Goal: Find specific page/section: Find specific page/section

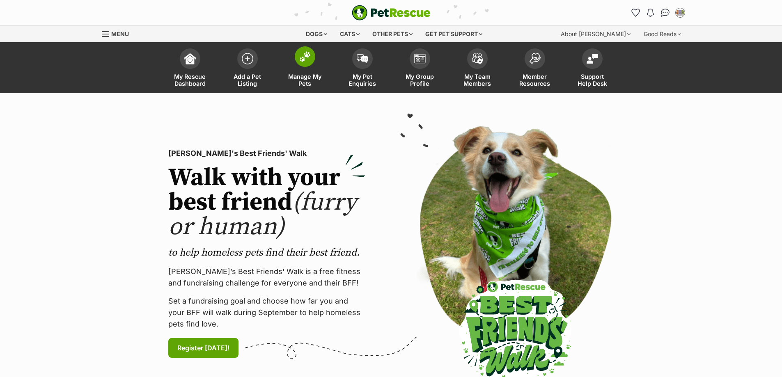
click at [305, 65] on span at bounding box center [305, 56] width 21 height 21
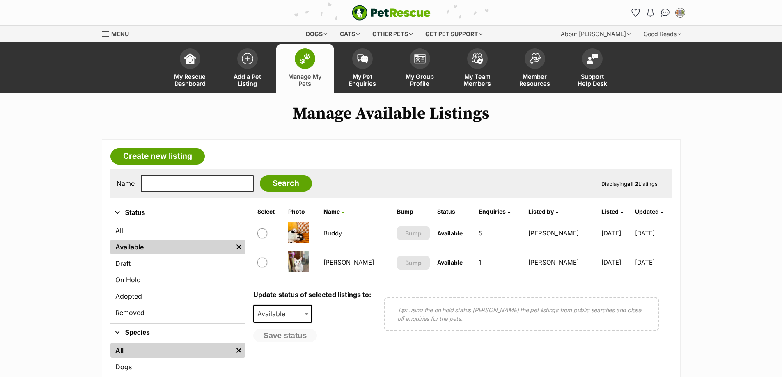
click at [301, 262] on img at bounding box center [298, 262] width 21 height 21
click at [338, 260] on link "David Bowie" at bounding box center [349, 263] width 51 height 8
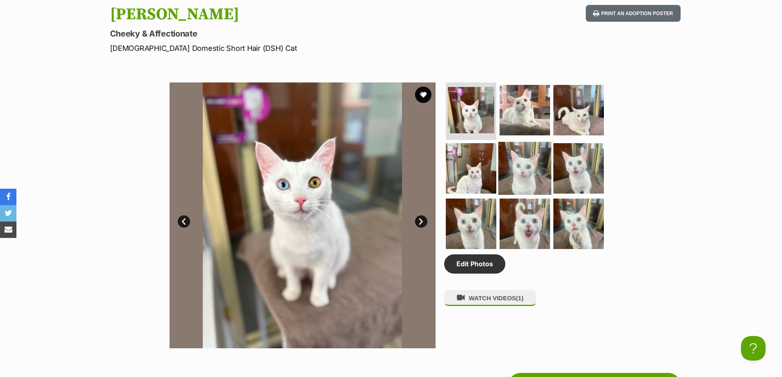
click at [520, 169] on img at bounding box center [525, 168] width 53 height 53
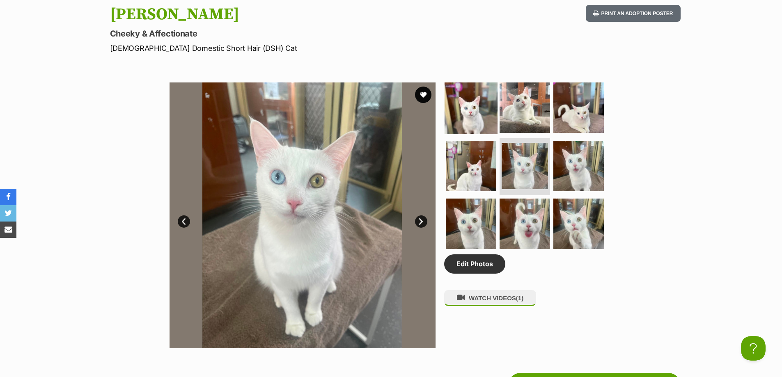
click at [479, 112] on img at bounding box center [471, 107] width 53 height 53
